Goal: Navigation & Orientation: Find specific page/section

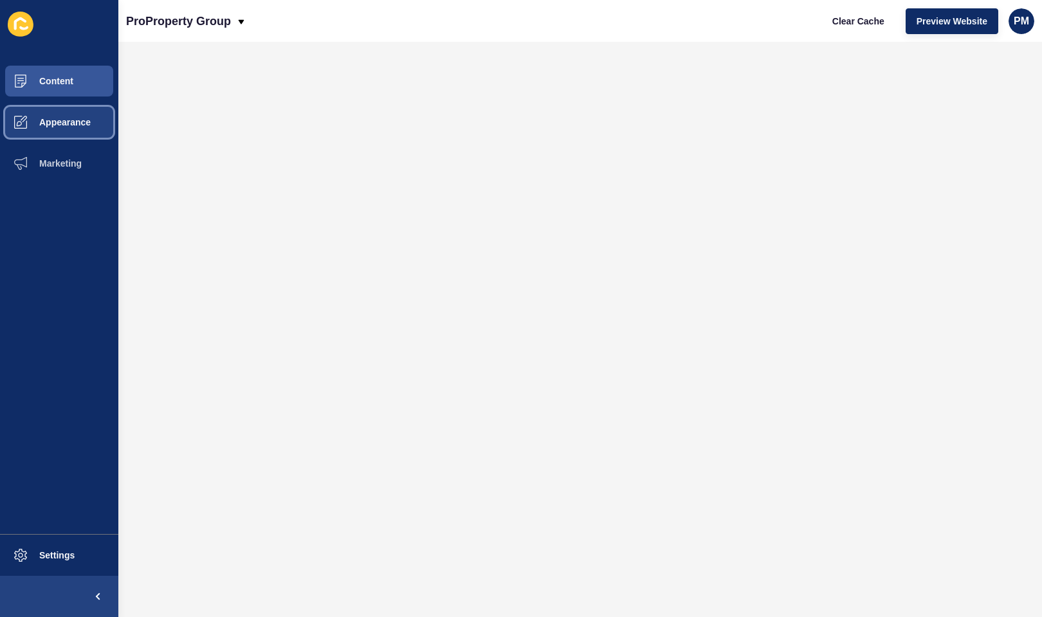
click at [68, 122] on span "Appearance" at bounding box center [44, 122] width 93 height 10
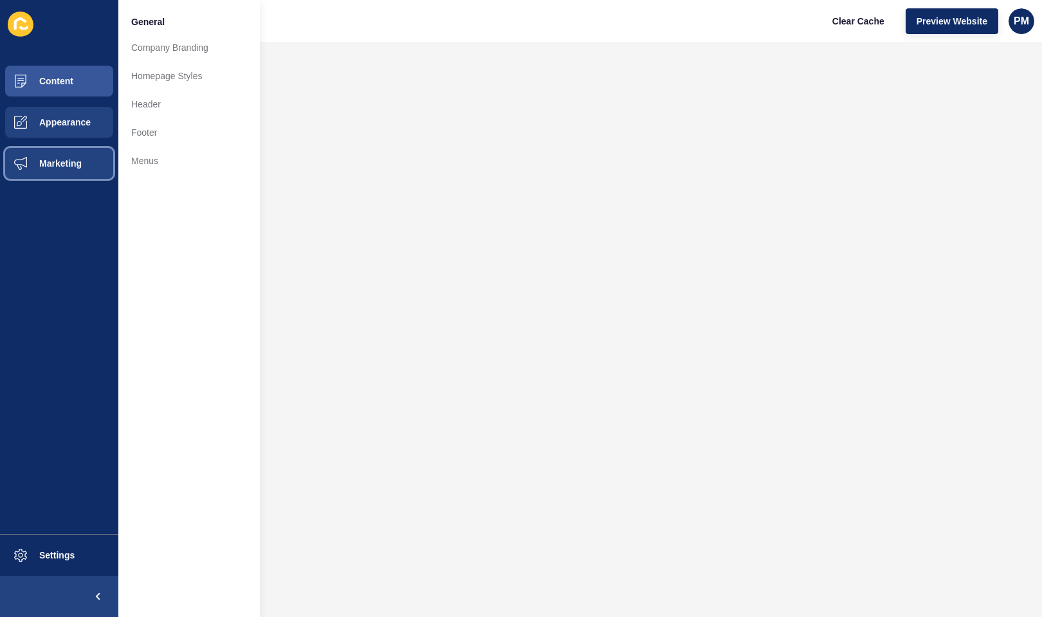
click at [56, 163] on span "Marketing" at bounding box center [40, 163] width 84 height 10
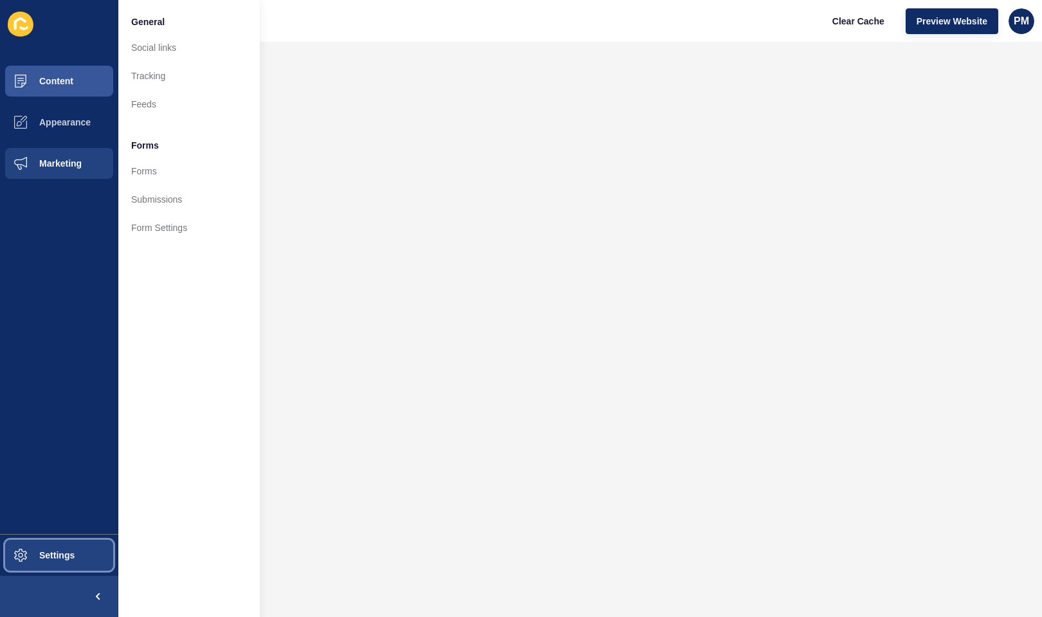
drag, startPoint x: 32, startPoint y: 560, endPoint x: 42, endPoint y: 561, distance: 9.7
click at [33, 560] on span "Settings" at bounding box center [36, 555] width 77 height 10
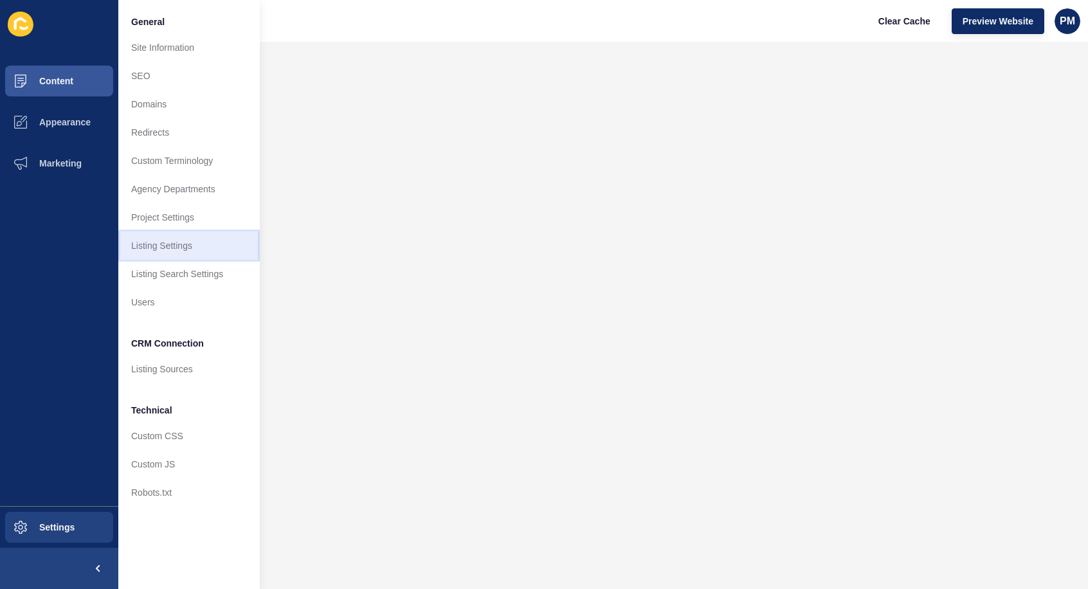
click at [186, 247] on link "Listing Settings" at bounding box center [189, 246] width 142 height 28
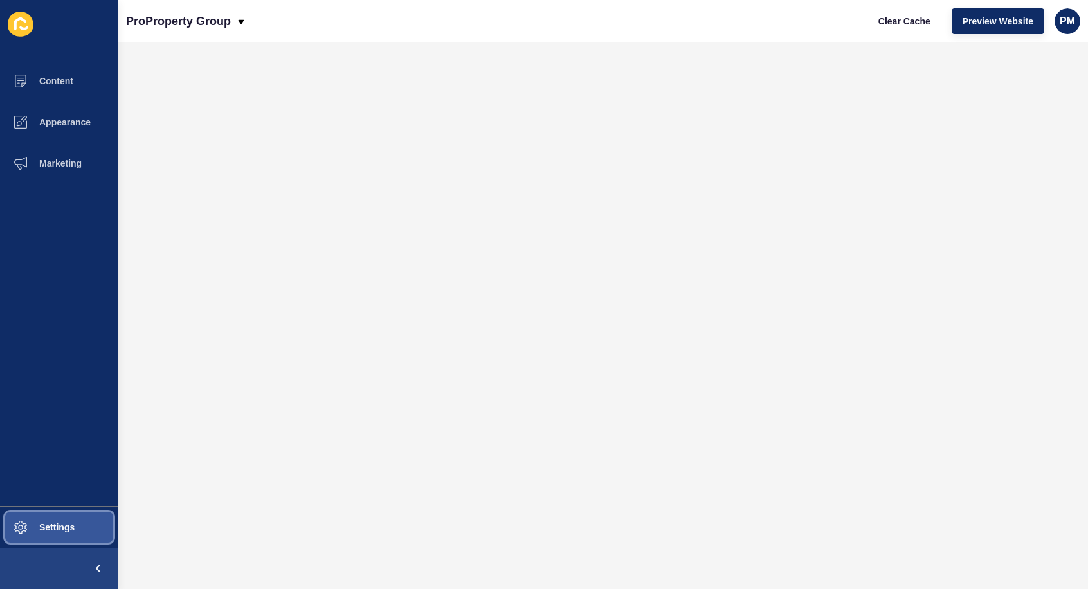
click at [69, 526] on span "Settings" at bounding box center [36, 527] width 77 height 10
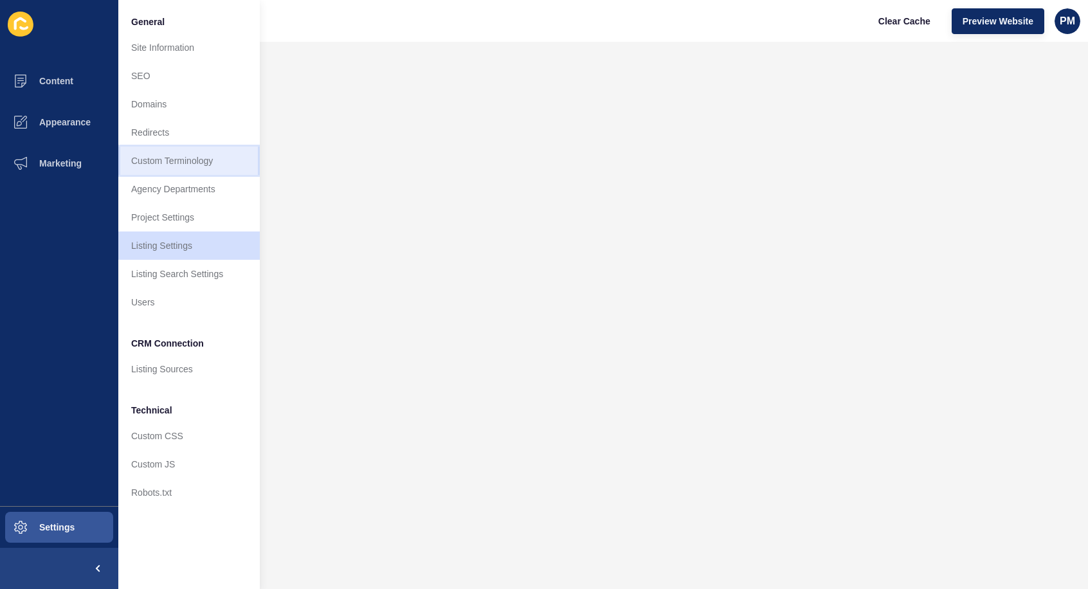
click at [187, 164] on link "Custom Terminology" at bounding box center [189, 161] width 142 height 28
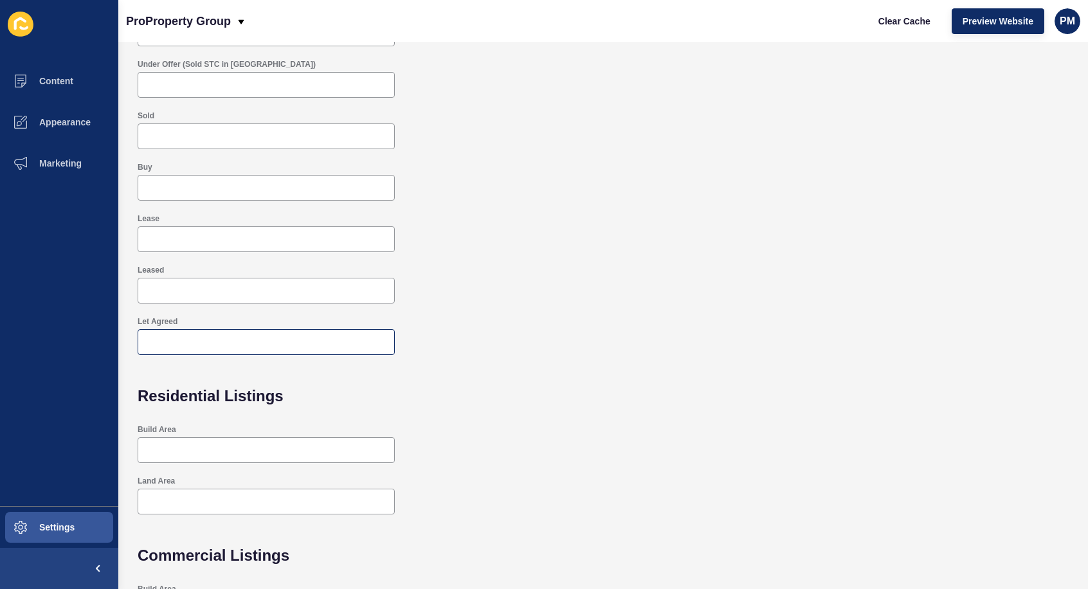
scroll to position [203, 0]
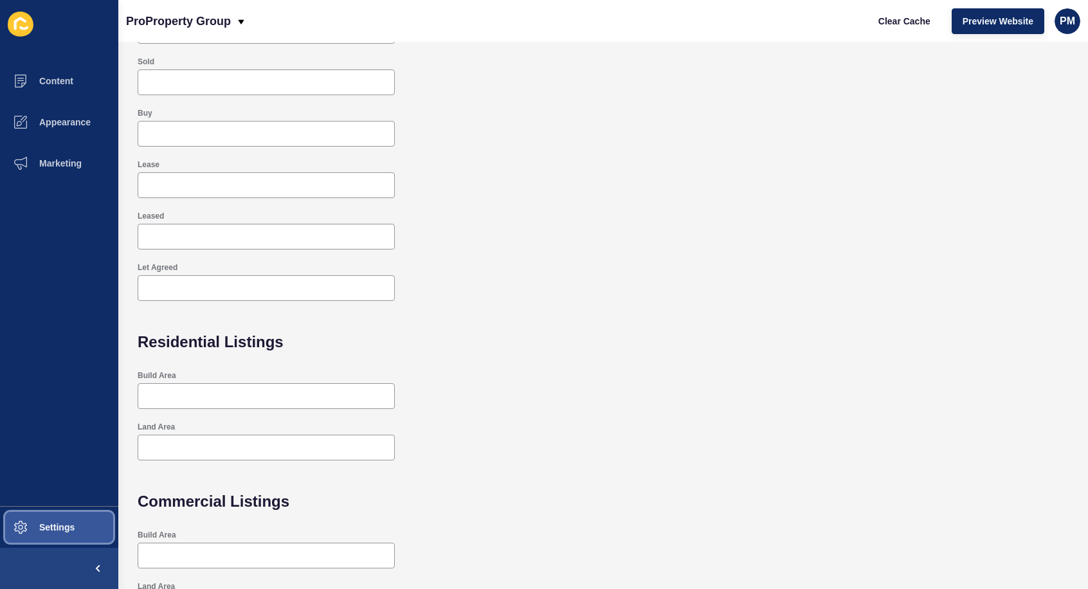
click at [86, 517] on button "Settings" at bounding box center [59, 527] width 118 height 41
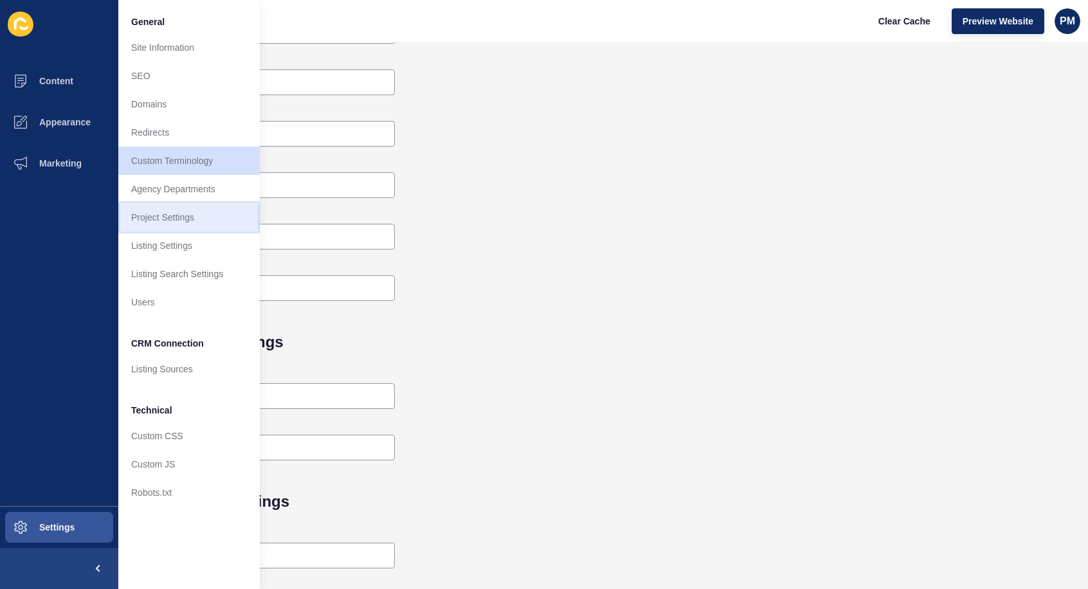
click at [176, 212] on link "Project Settings" at bounding box center [189, 217] width 142 height 28
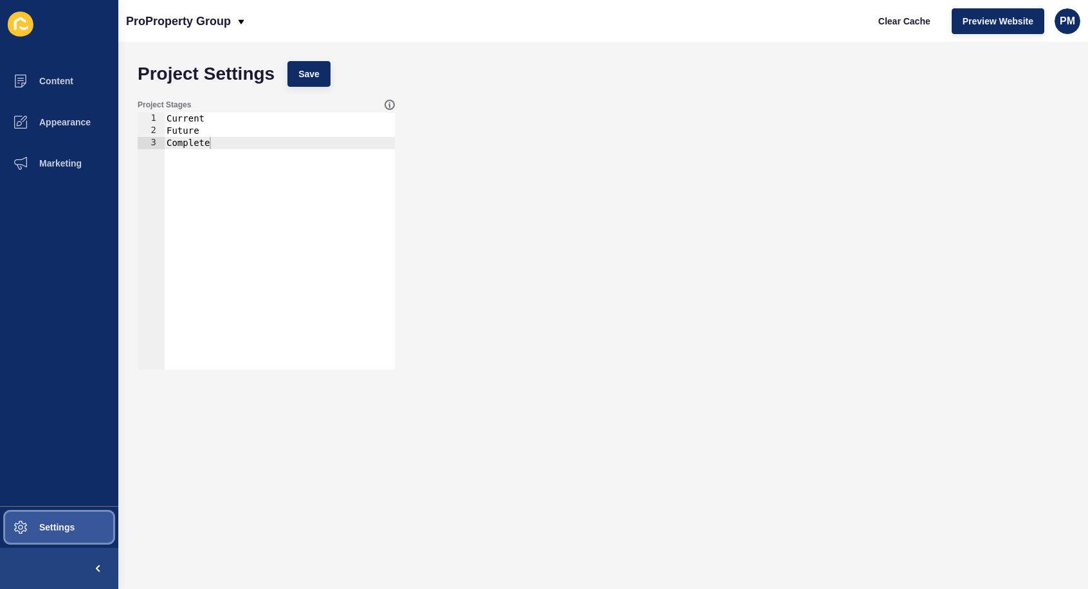
click at [41, 519] on button "Settings" at bounding box center [59, 527] width 118 height 41
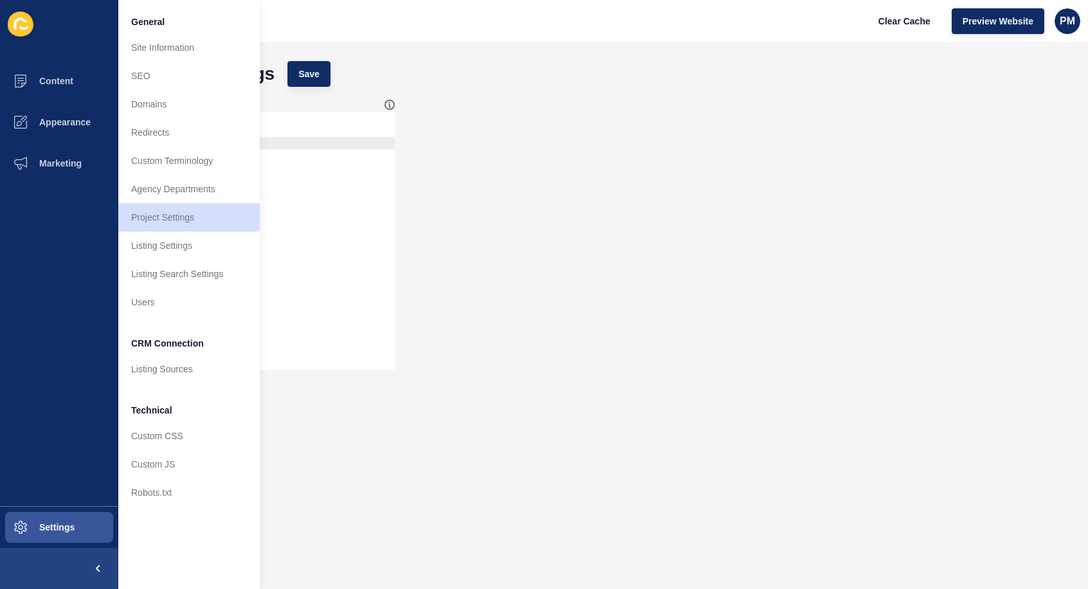
click at [500, 325] on div "Project Stages 1 2 3 Current Future Complete הההההההההההההההההההההההההההההההההה…" at bounding box center [603, 234] width 944 height 283
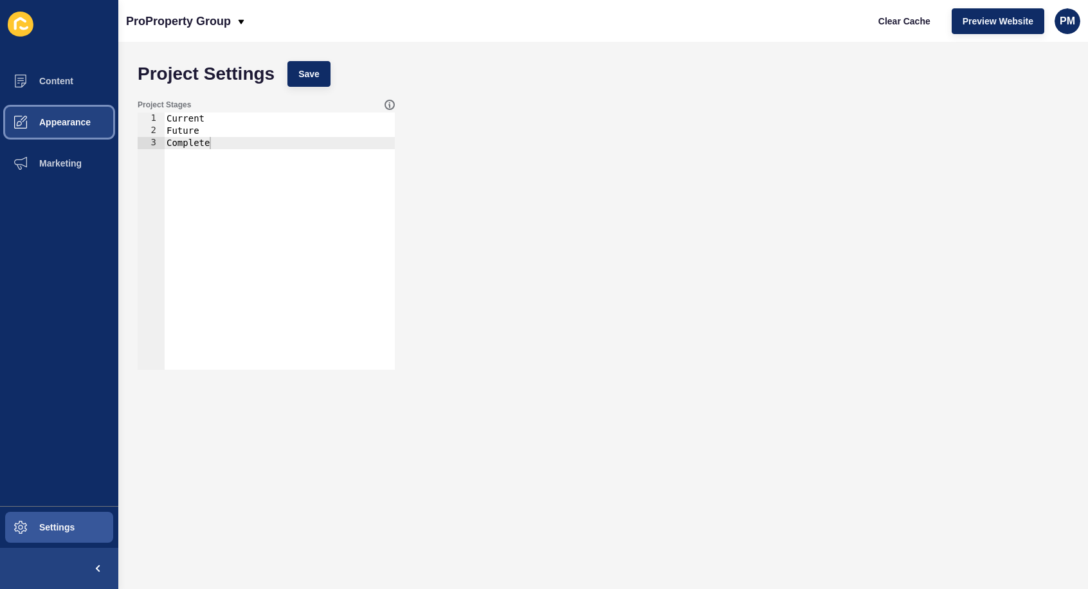
click at [68, 123] on span "Appearance" at bounding box center [44, 122] width 93 height 10
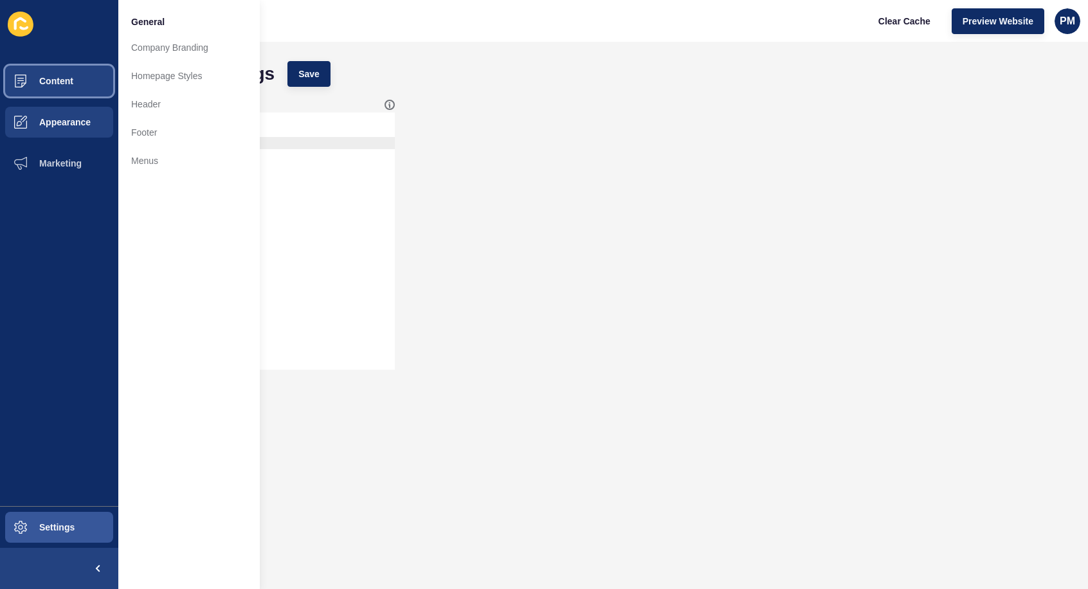
click at [69, 74] on button "Content" at bounding box center [59, 80] width 118 height 41
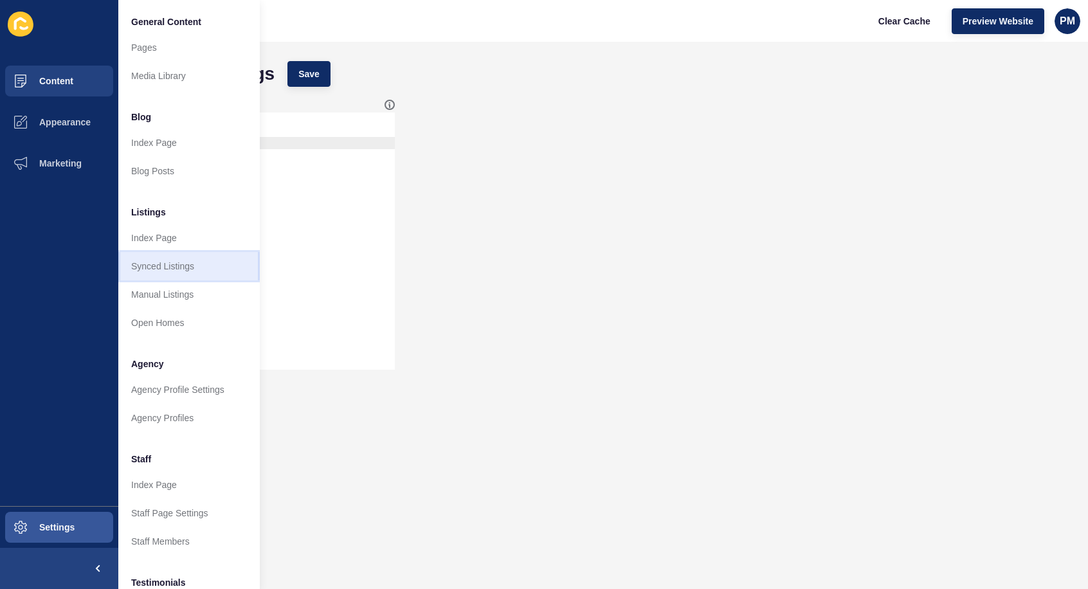
click at [165, 262] on link "Synced Listings" at bounding box center [189, 266] width 142 height 28
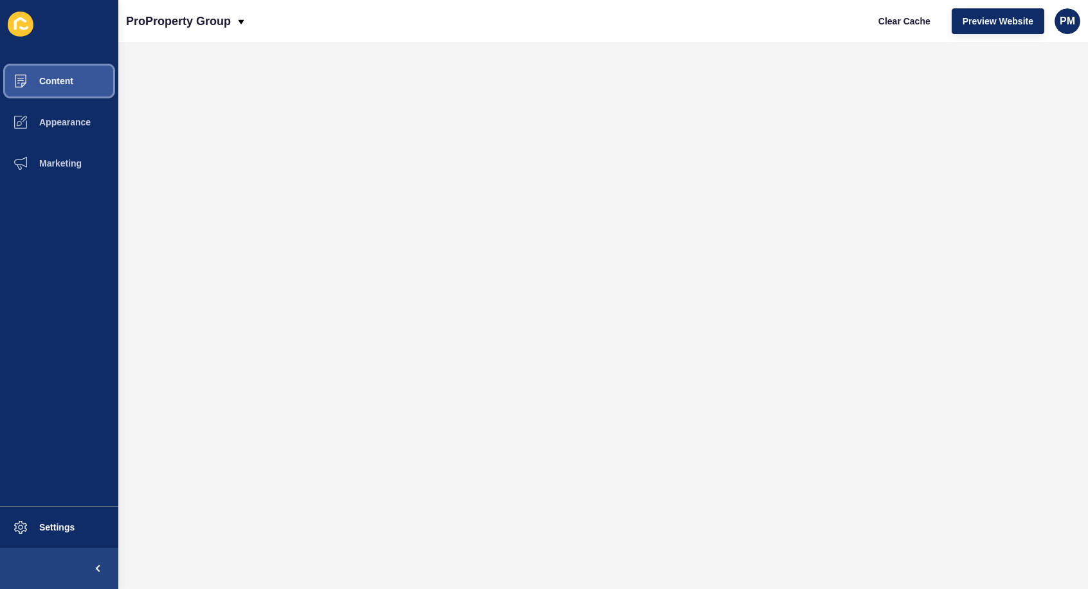
click at [76, 79] on button "Content" at bounding box center [59, 80] width 118 height 41
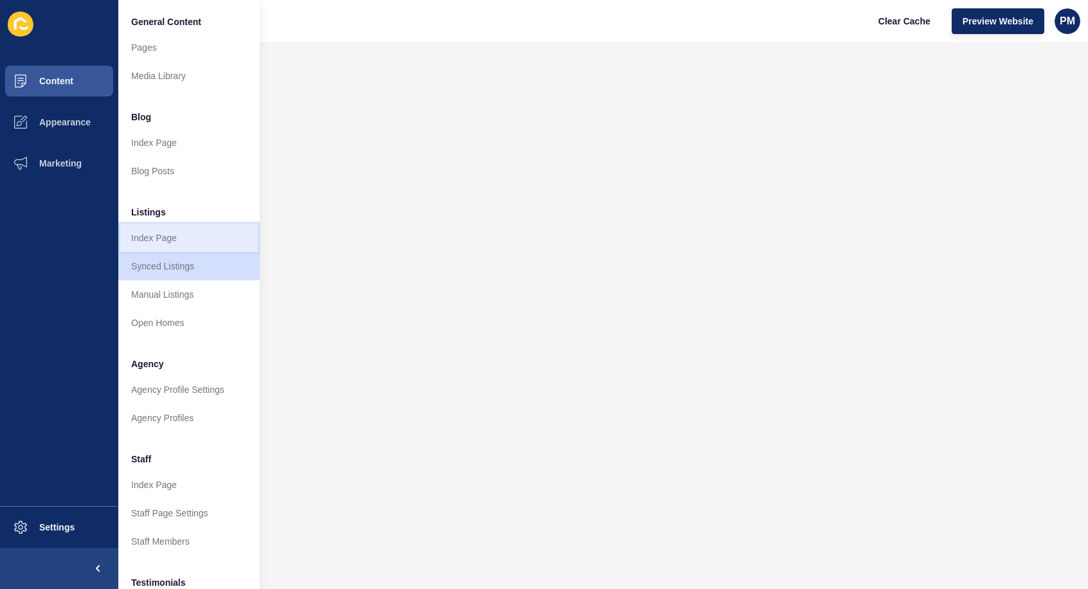
click at [159, 233] on link "Index Page" at bounding box center [189, 238] width 142 height 28
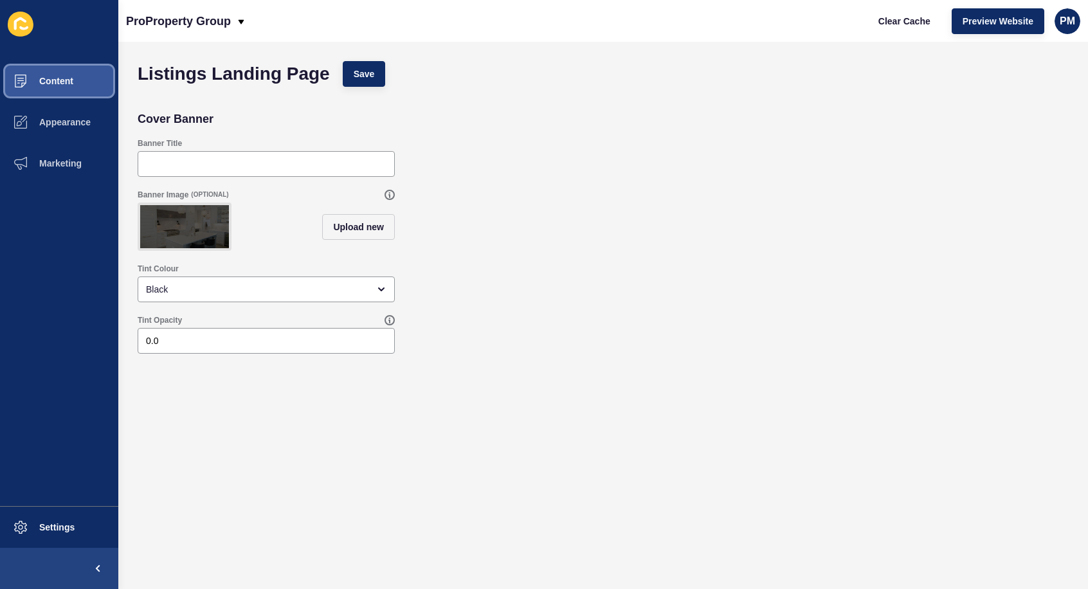
click at [64, 76] on span "Content" at bounding box center [35, 81] width 75 height 10
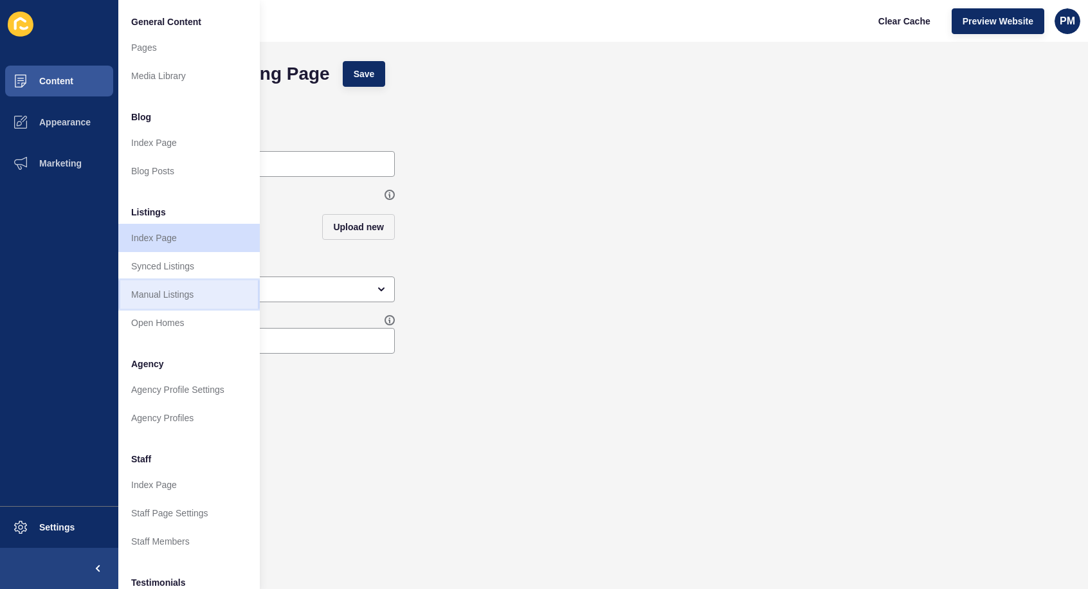
click at [174, 295] on link "Manual Listings" at bounding box center [189, 294] width 142 height 28
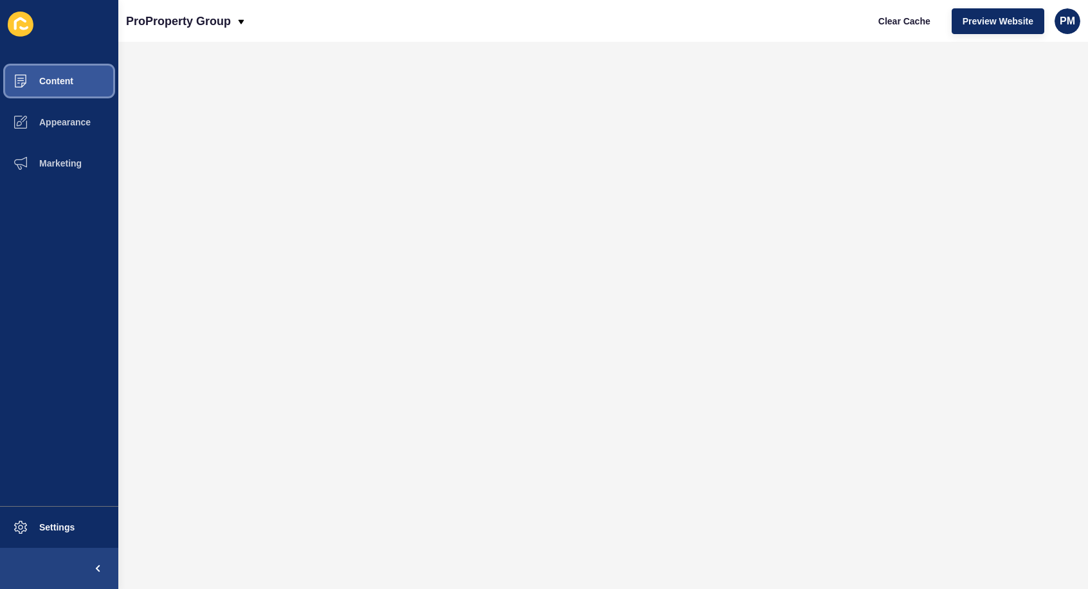
click at [69, 81] on span "Content" at bounding box center [35, 81] width 75 height 10
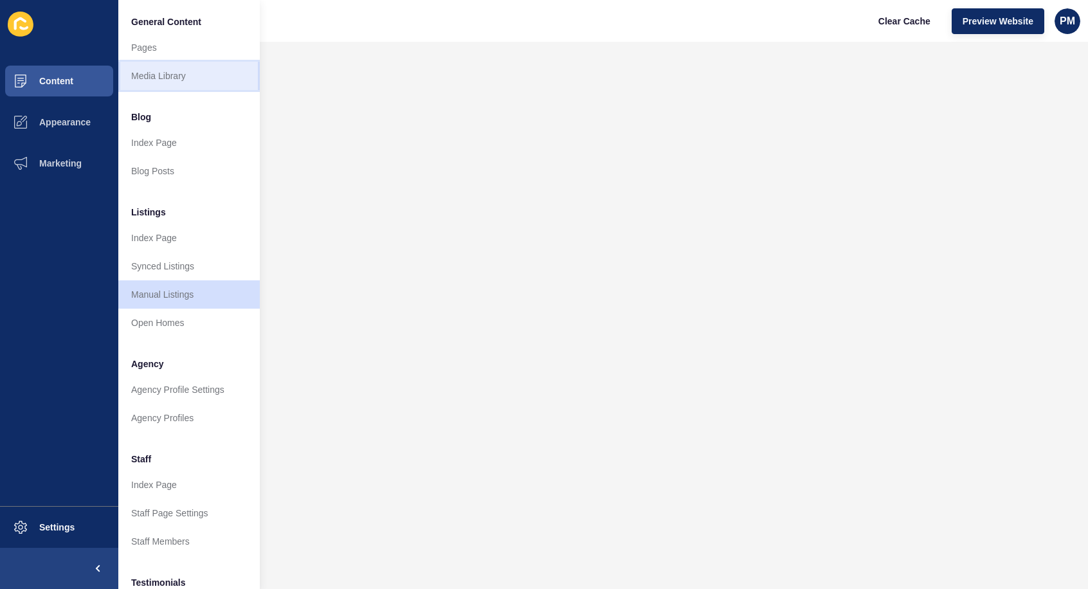
click at [172, 77] on link "Media Library" at bounding box center [189, 76] width 142 height 28
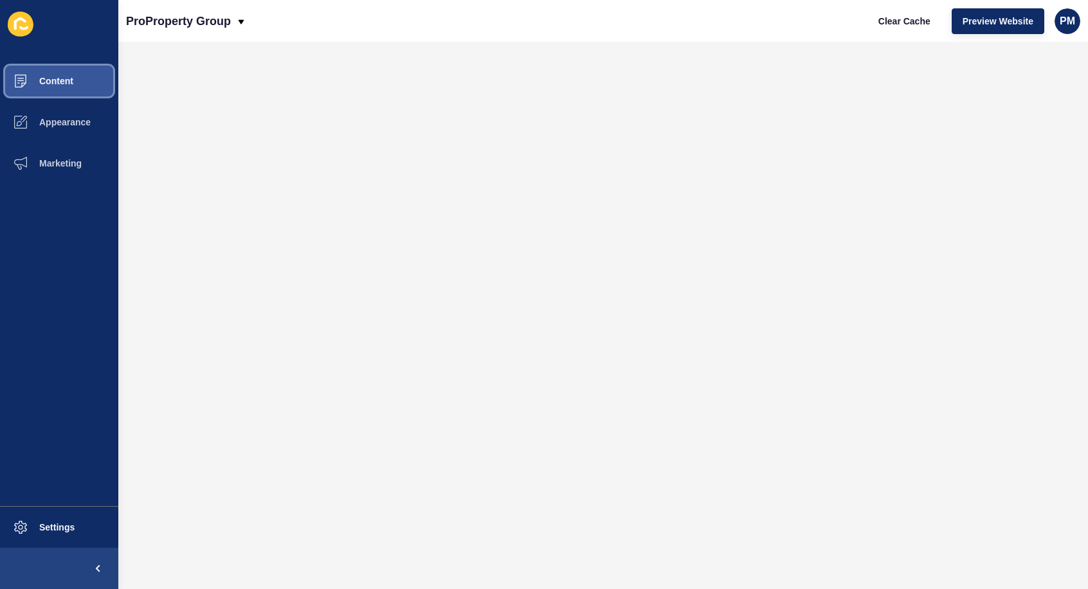
click at [46, 77] on span "Content" at bounding box center [35, 81] width 75 height 10
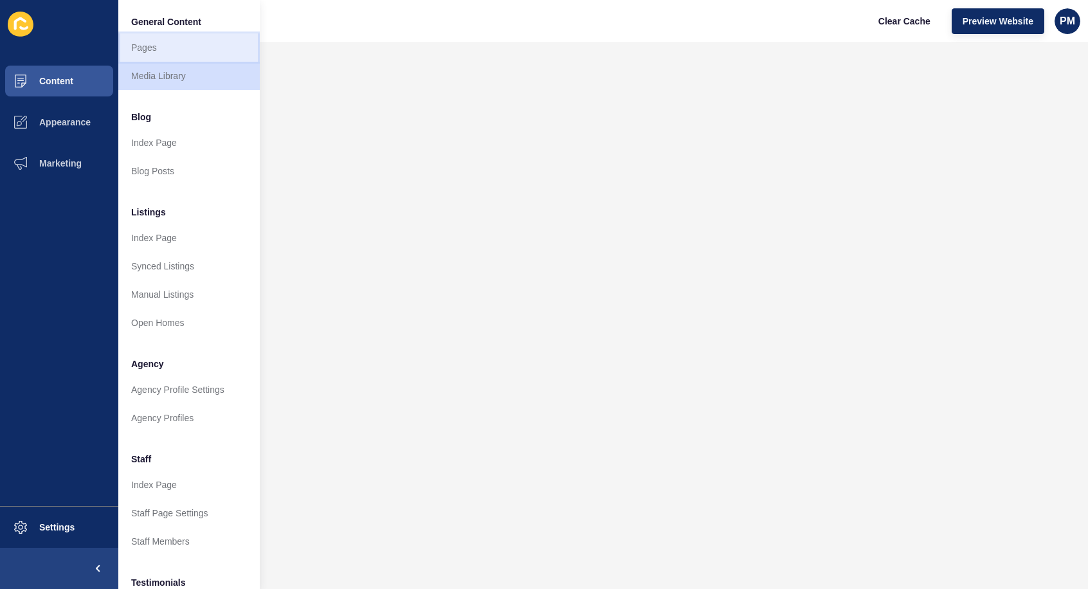
click at [174, 48] on link "Pages" at bounding box center [189, 47] width 142 height 28
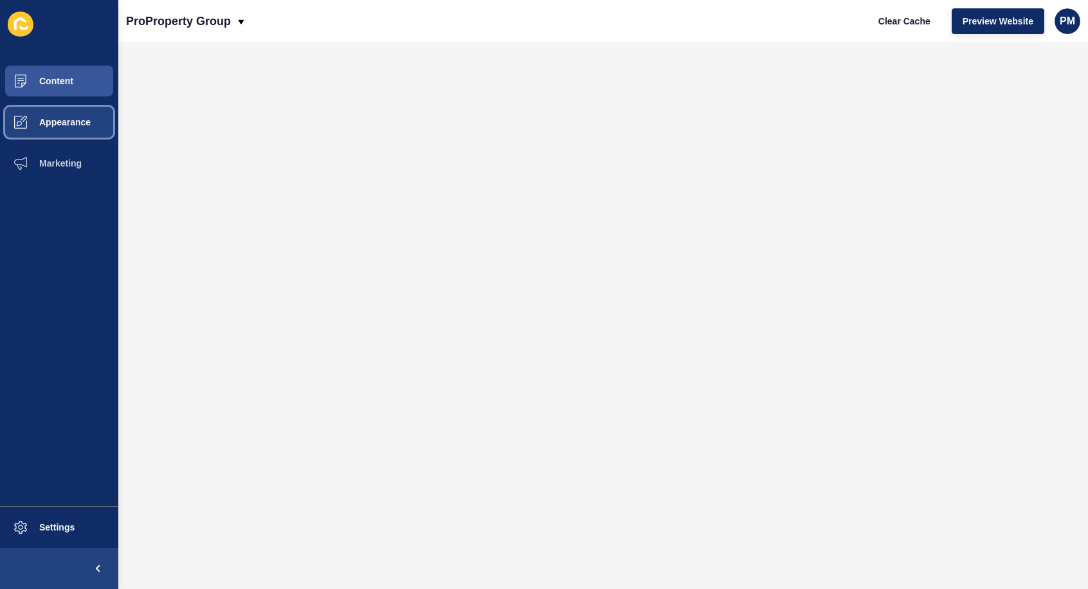
click at [55, 124] on span "Appearance" at bounding box center [44, 122] width 93 height 10
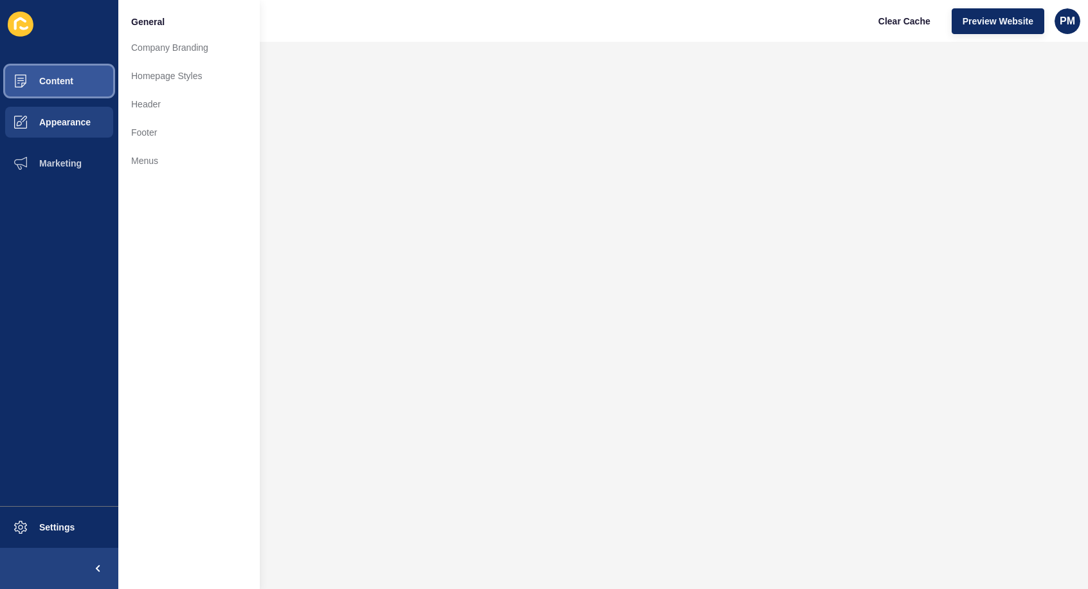
click at [60, 75] on button "Content" at bounding box center [59, 80] width 118 height 41
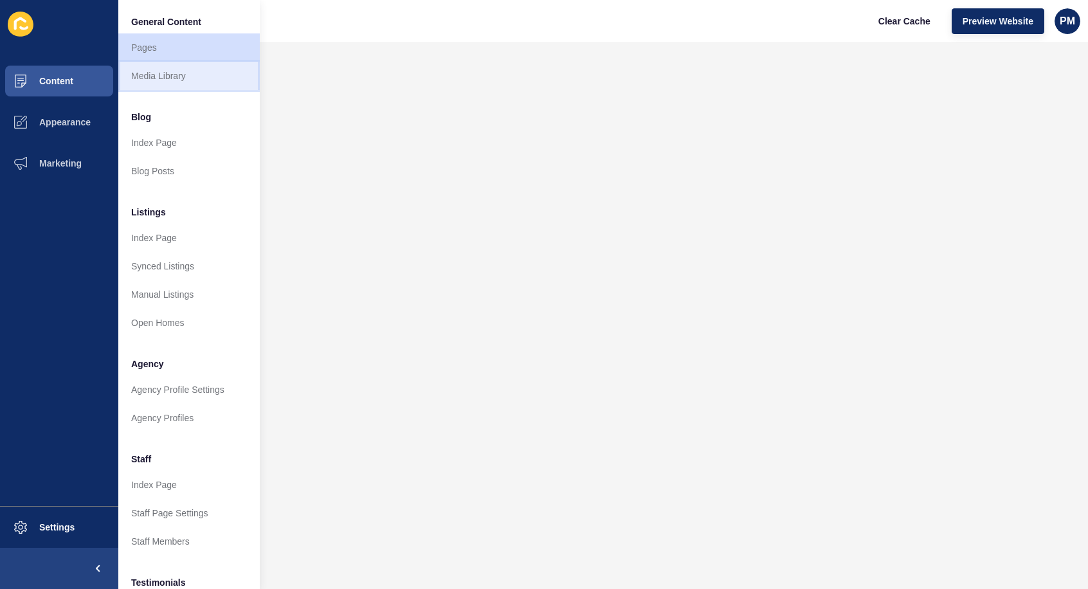
click at [154, 76] on link "Media Library" at bounding box center [189, 76] width 142 height 28
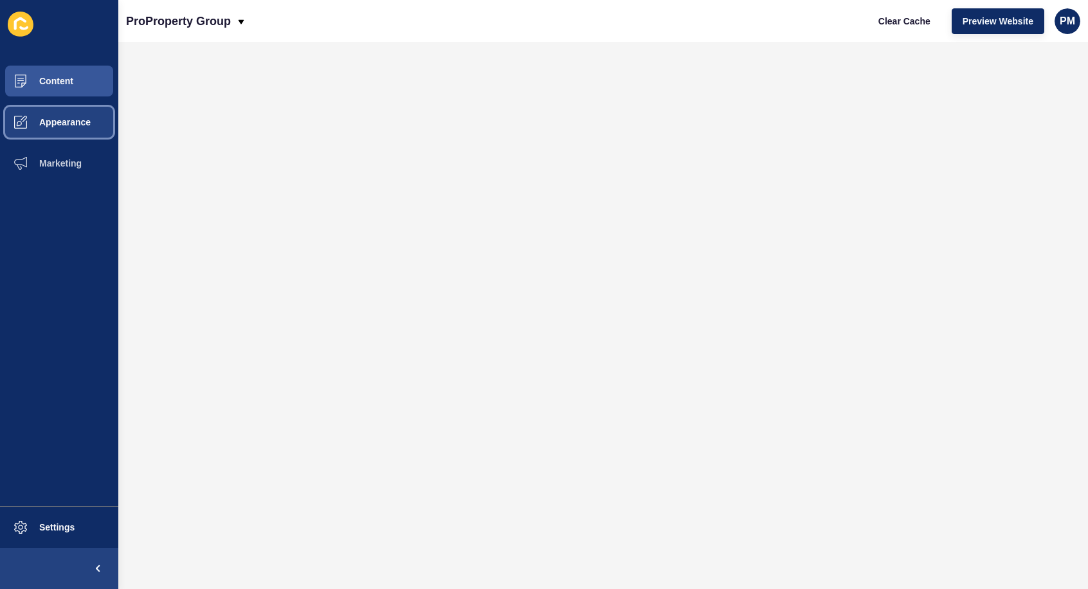
click at [72, 118] on span "Appearance" at bounding box center [44, 122] width 93 height 10
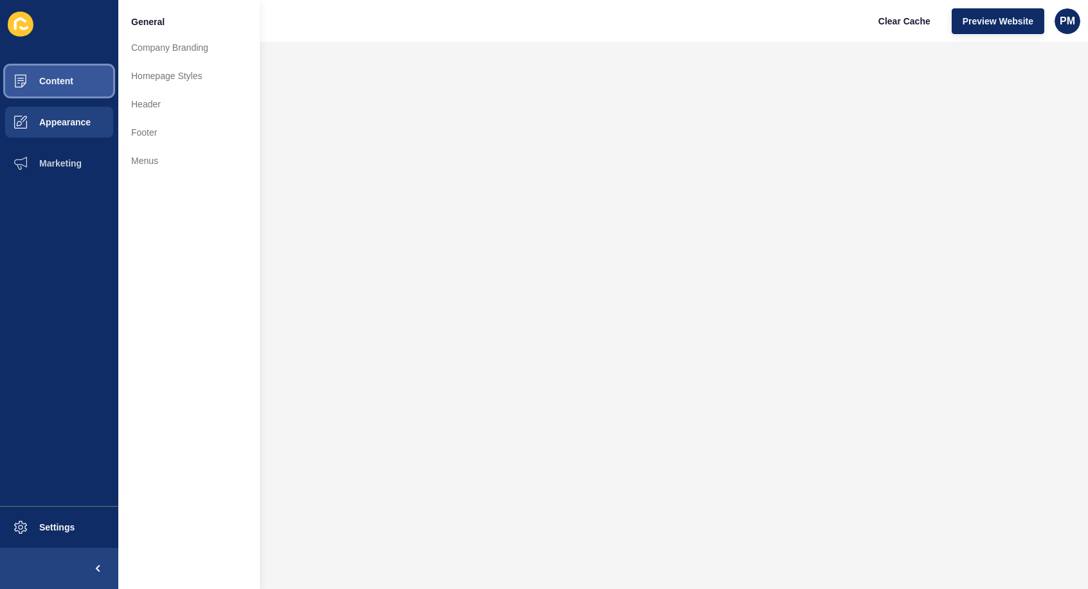
click at [72, 84] on span "Content" at bounding box center [35, 81] width 75 height 10
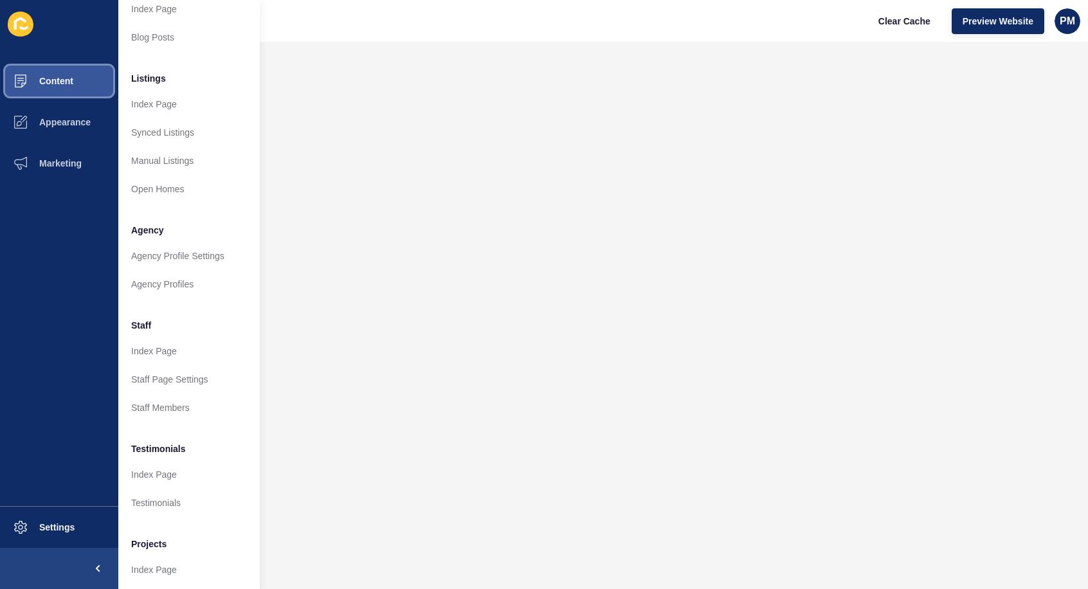
scroll to position [35, 0]
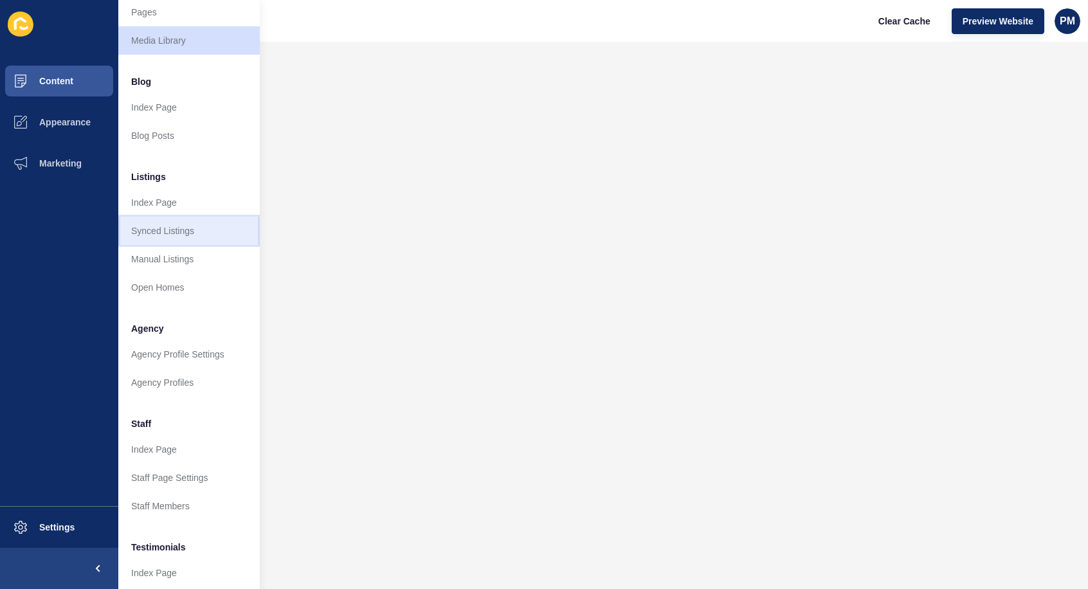
click at [166, 221] on link "Synced Listings" at bounding box center [189, 231] width 142 height 28
